Goal: Task Accomplishment & Management: Manage account settings

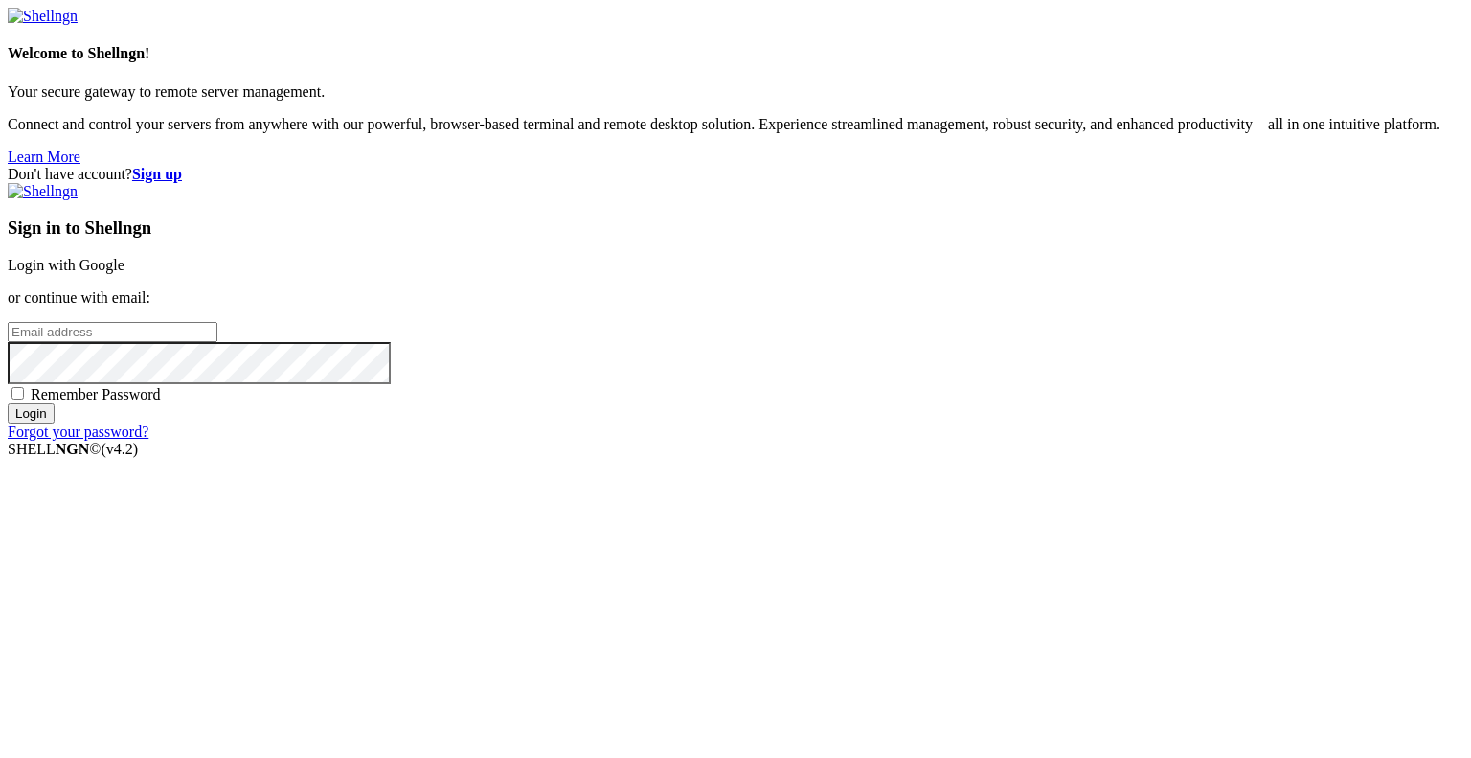
click at [217, 342] on input "email" at bounding box center [113, 332] width 210 height 20
click at [8, 339] on protonpass-control-d18c at bounding box center [8, 331] width 0 height 16
type input "[EMAIL_ADDRESS][DOMAIN_NAME]"
click at [55, 423] on input "Login" at bounding box center [31, 413] width 47 height 20
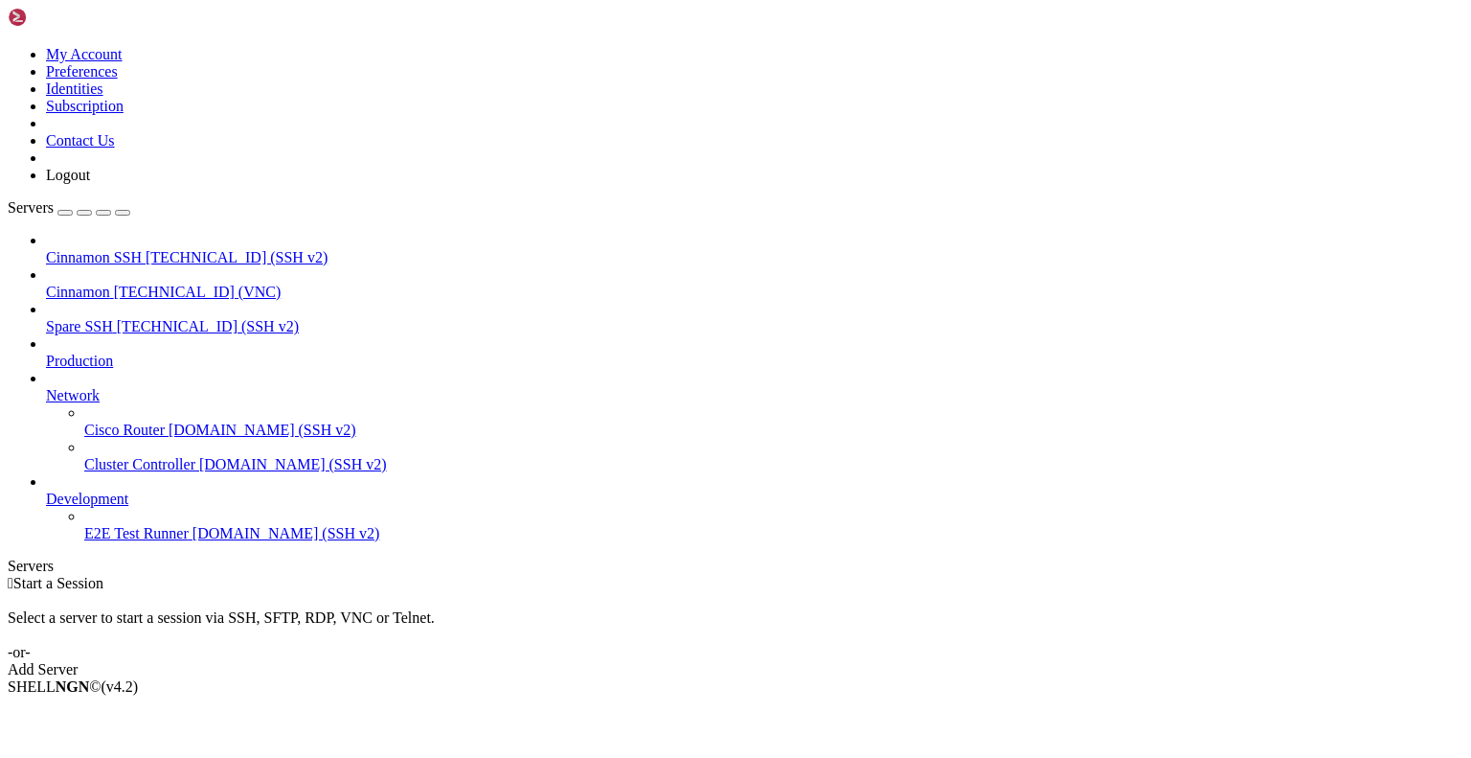
click at [130, 284] on span "[TECHNICAL_ID] (VNC)" at bounding box center [198, 292] width 168 height 16
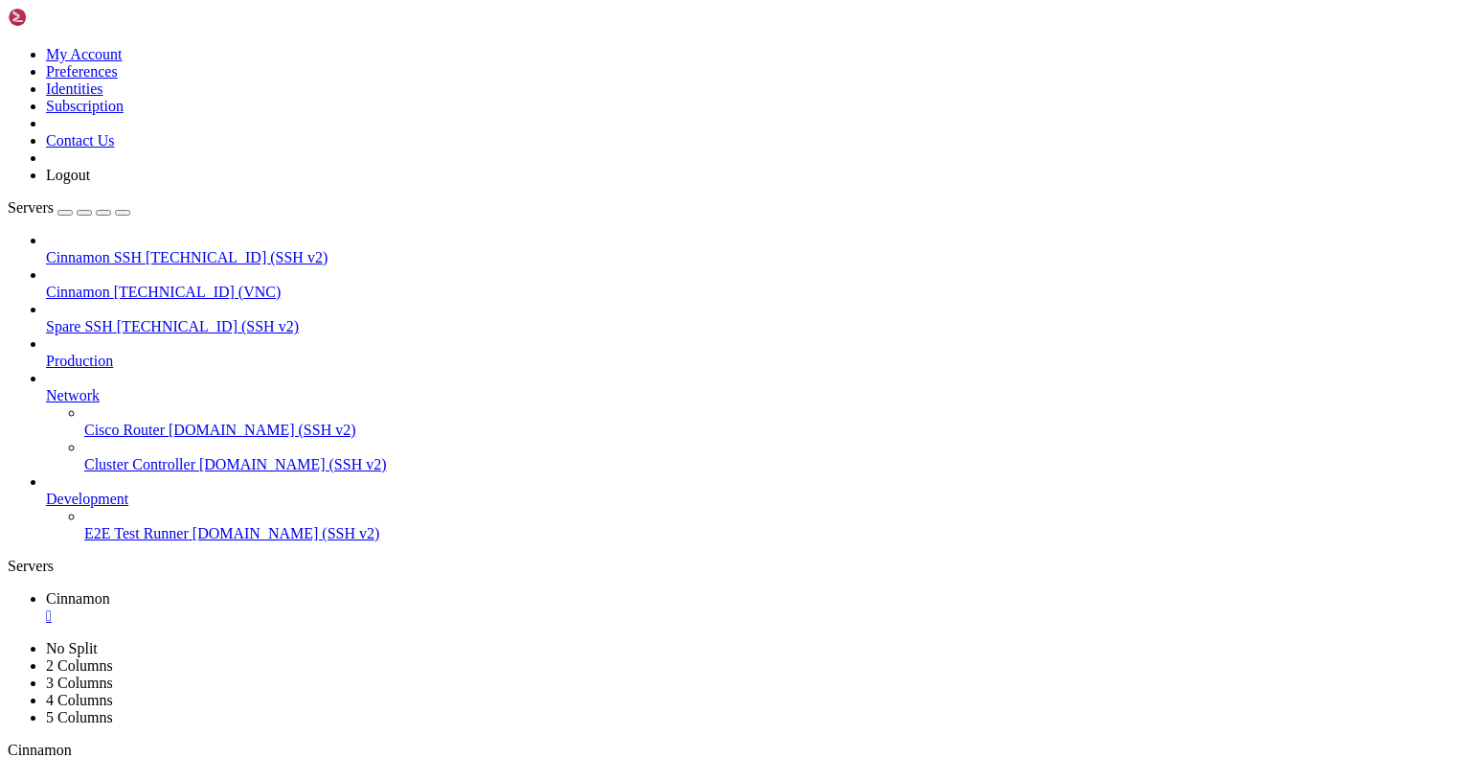
click at [352, 607] on div "" at bounding box center [755, 615] width 1418 height 17
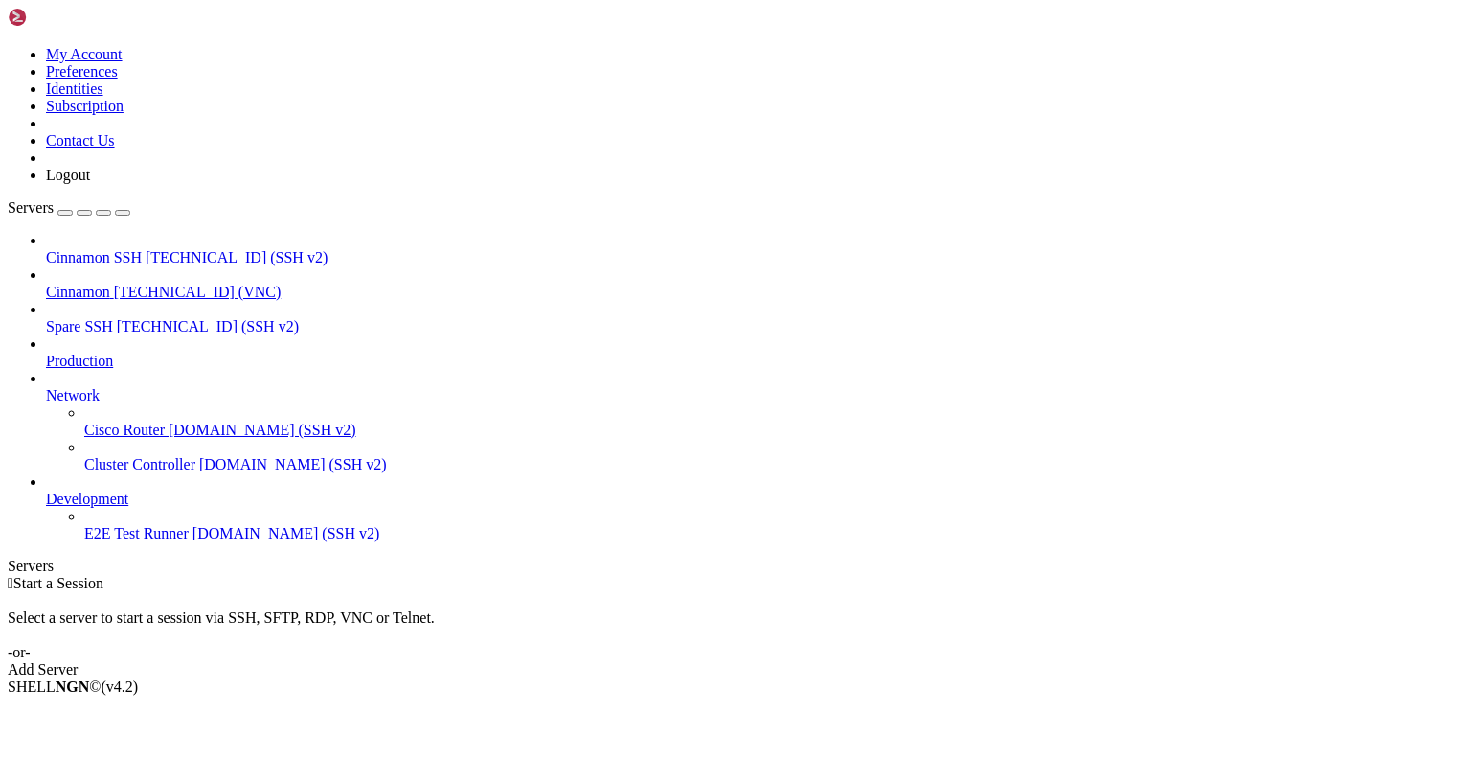
click at [8, 46] on icon at bounding box center [8, 46] width 0 height 0
click at [90, 183] on link "Logout" at bounding box center [68, 175] width 44 height 16
